Goal: Find specific page/section: Find specific page/section

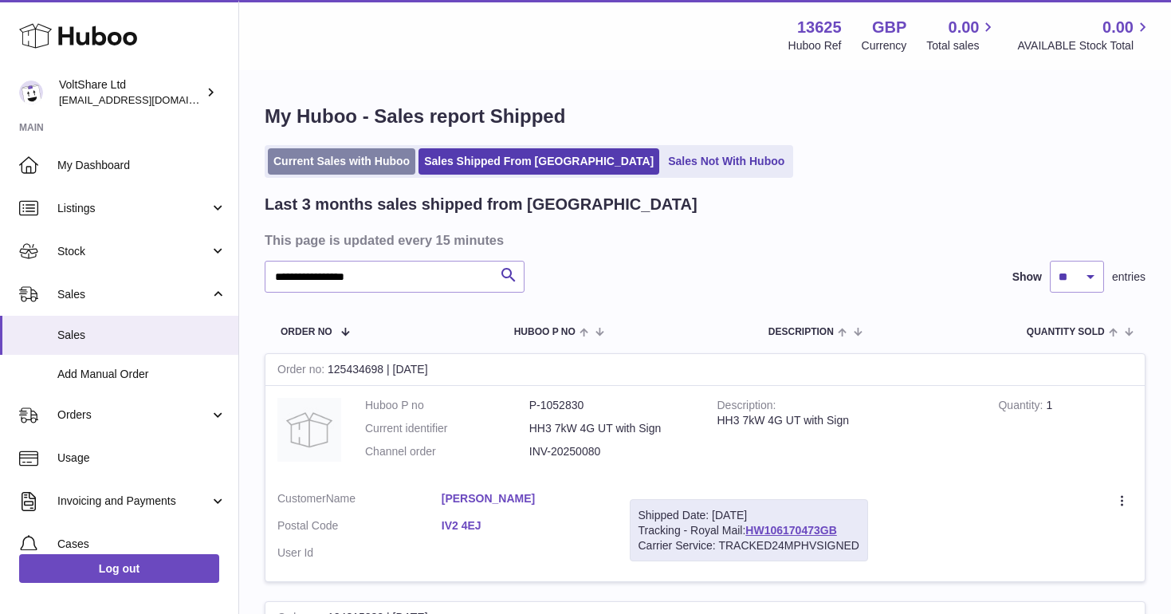
click at [347, 159] on link "Current Sales with Huboo" at bounding box center [341, 161] width 147 height 26
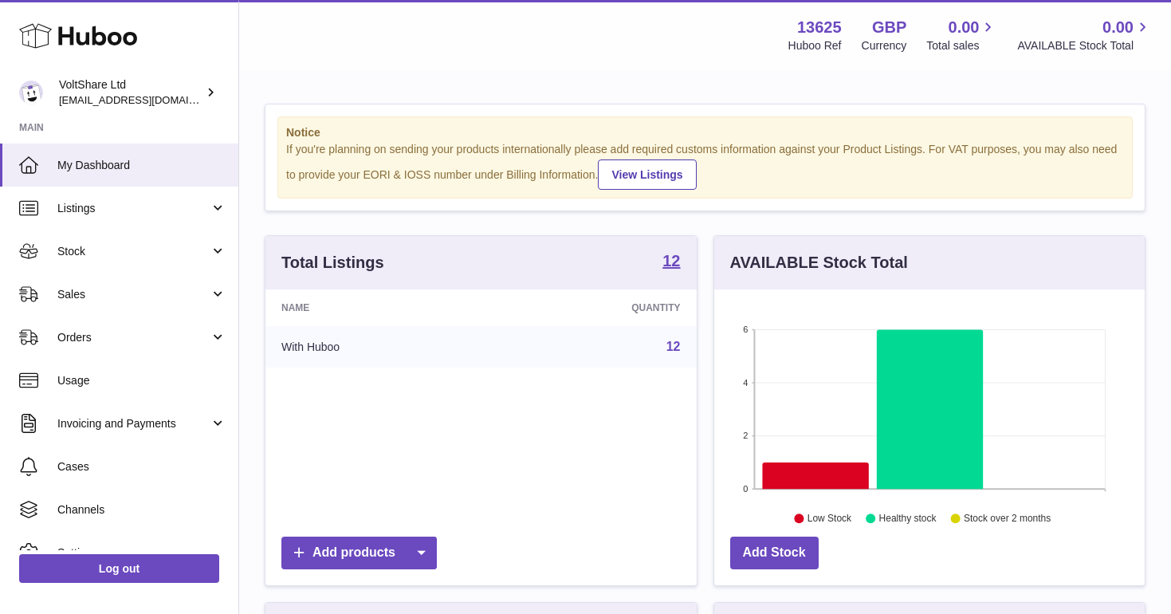
scroll to position [249, 430]
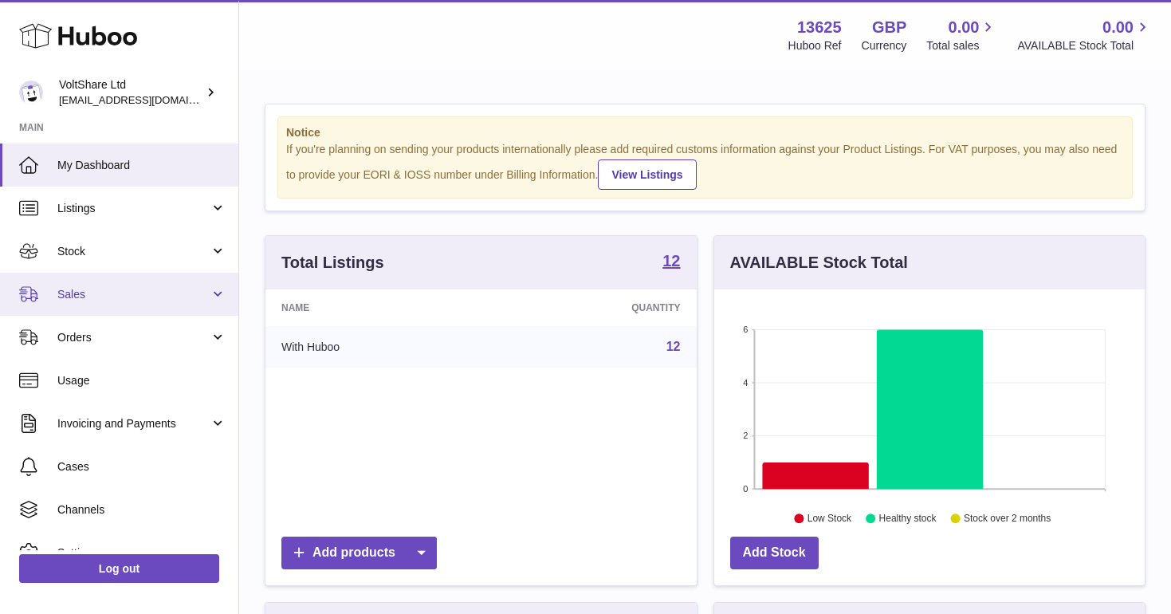
click at [67, 289] on span "Sales" at bounding box center [133, 294] width 152 height 15
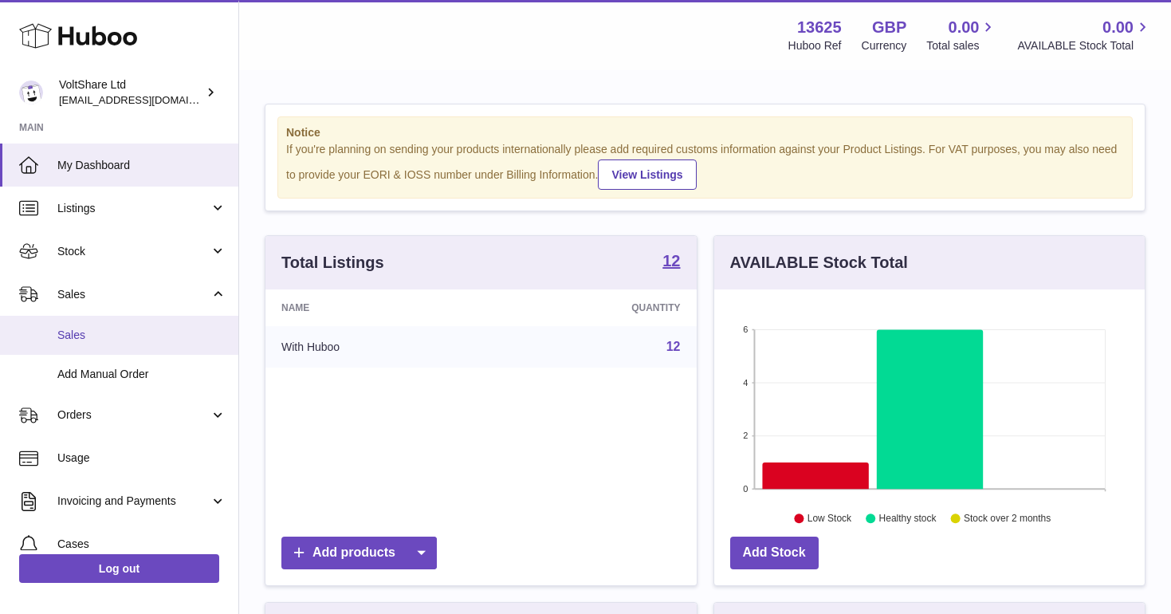
click at [89, 337] on span "Sales" at bounding box center [141, 335] width 169 height 15
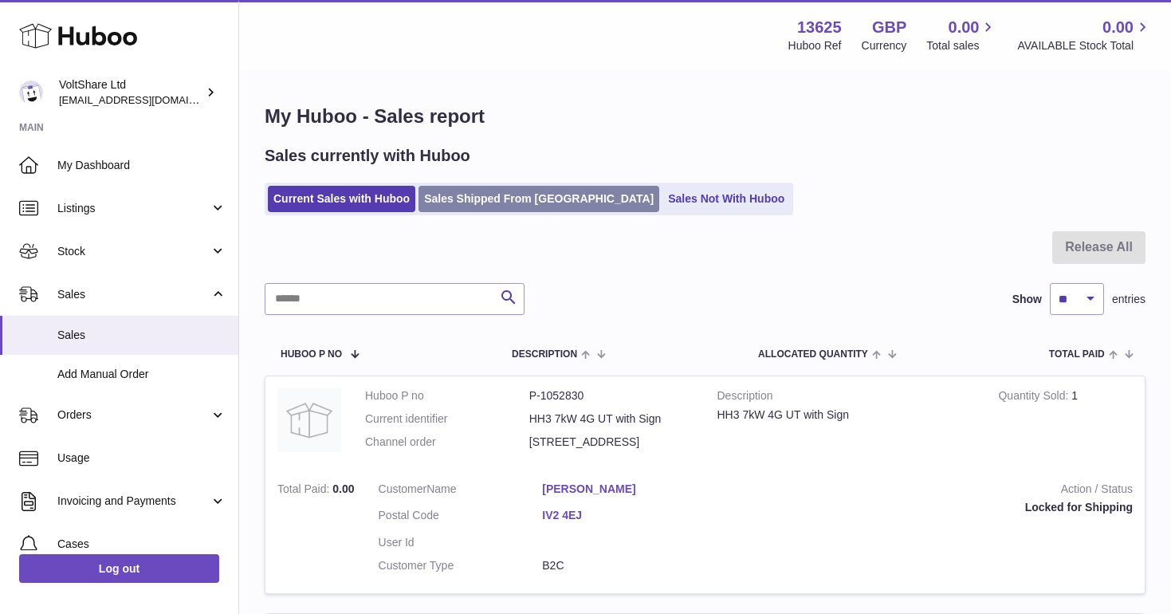
click at [473, 193] on link "Sales Shipped From [GEOGRAPHIC_DATA]" at bounding box center [538, 199] width 241 height 26
